Goal: Information Seeking & Learning: Find specific fact

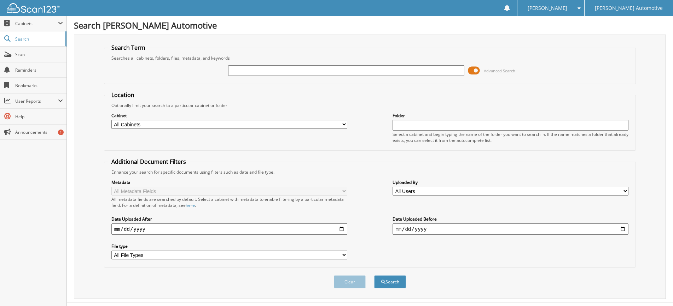
click at [242, 71] on input "text" at bounding box center [346, 70] width 236 height 11
click at [235, 70] on input "text" at bounding box center [346, 70] width 236 height 11
paste input "[PERSON_NAME]"
type input "[PERSON_NAME]"
click at [403, 283] on button "Search" at bounding box center [390, 282] width 32 height 13
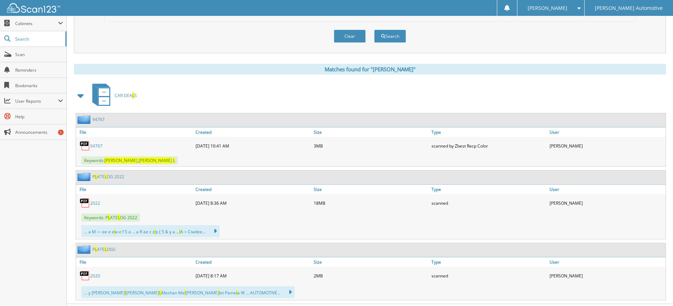
scroll to position [247, 0]
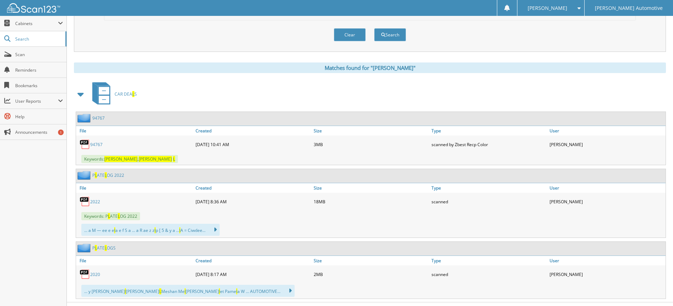
click at [99, 146] on link "94767" at bounding box center [96, 145] width 12 height 6
